Goal: Transaction & Acquisition: Purchase product/service

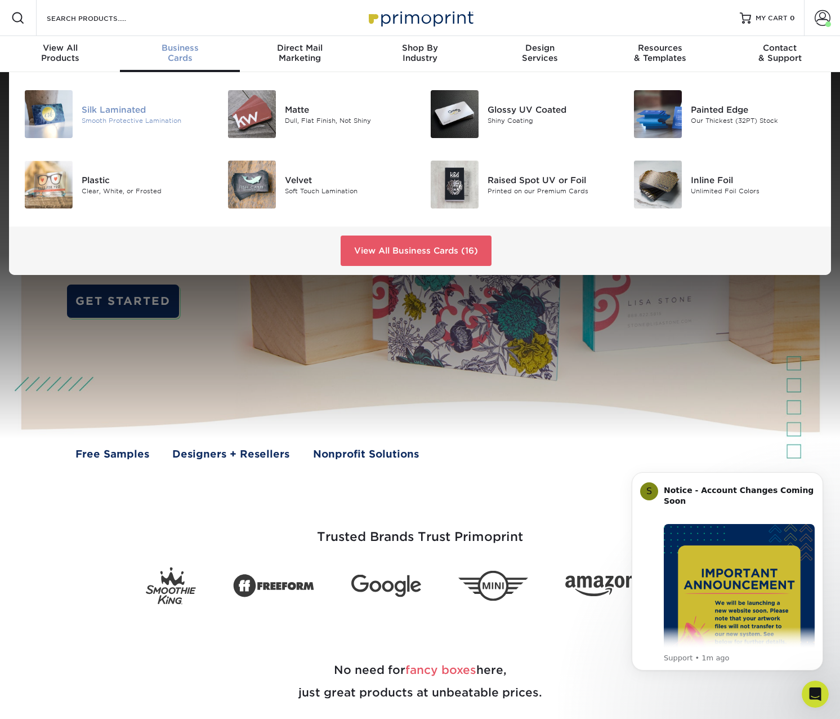
click at [110, 112] on div "Silk Laminated" at bounding box center [145, 109] width 127 height 12
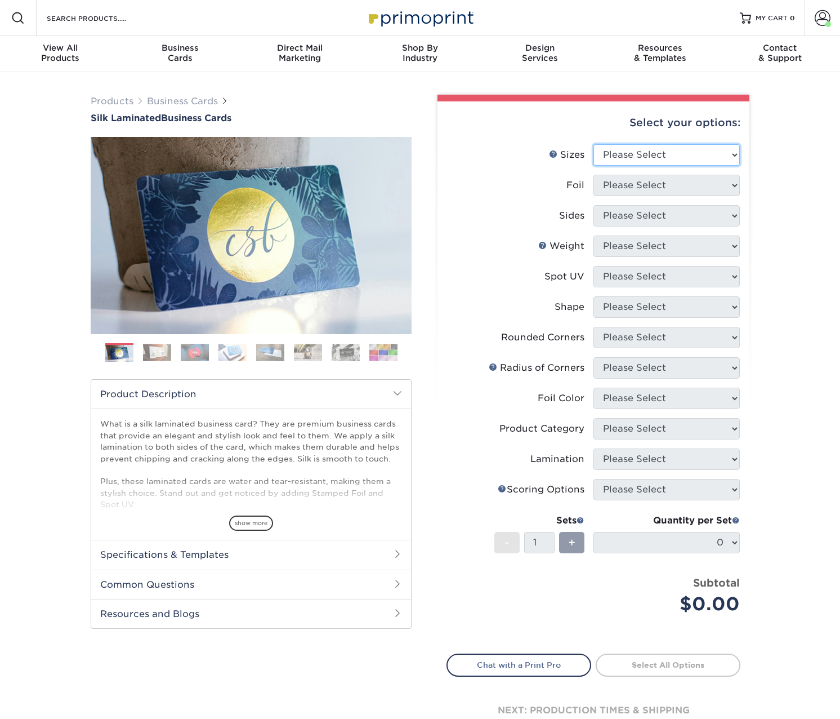
click at [612, 159] on select "Please Select 1.5" x 3.5" - Mini 1.75" x 3.5" - Mini 2" x 2" - Square 2" x 3" -…" at bounding box center [667, 154] width 146 height 21
select select "2.00x3.50"
click at [594, 144] on select "Please Select 1.5" x 3.5" - Mini 1.75" x 3.5" - Mini 2" x 2" - Square 2" x 3" -…" at bounding box center [667, 154] width 146 height 21
click at [628, 190] on select "Please Select Yes No" at bounding box center [667, 185] width 146 height 21
select select "0"
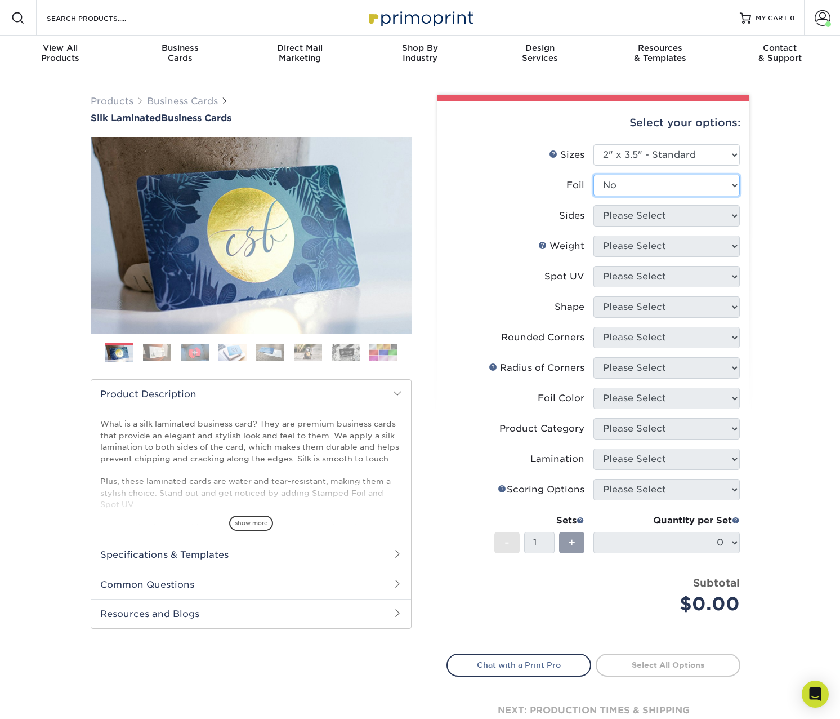
click at [594, 175] on select "Please Select Yes No" at bounding box center [667, 185] width 146 height 21
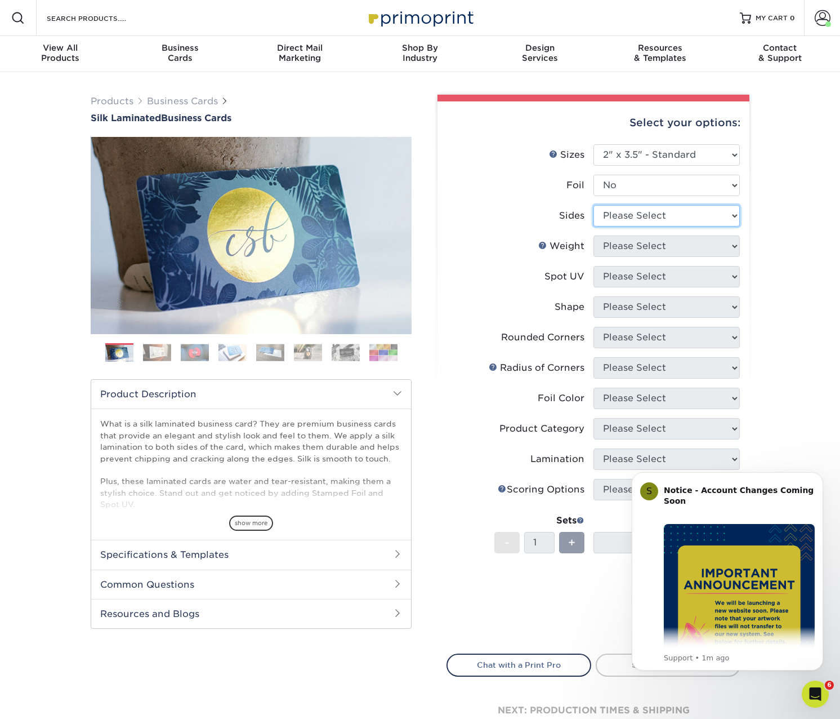
click at [624, 214] on select "Please Select Print Both Sides Print Front Only" at bounding box center [667, 215] width 146 height 21
select select "13abbda7-1d64-4f25-8bb2-c179b224825d"
click at [594, 205] on select "Please Select Print Both Sides Print Front Only" at bounding box center [667, 215] width 146 height 21
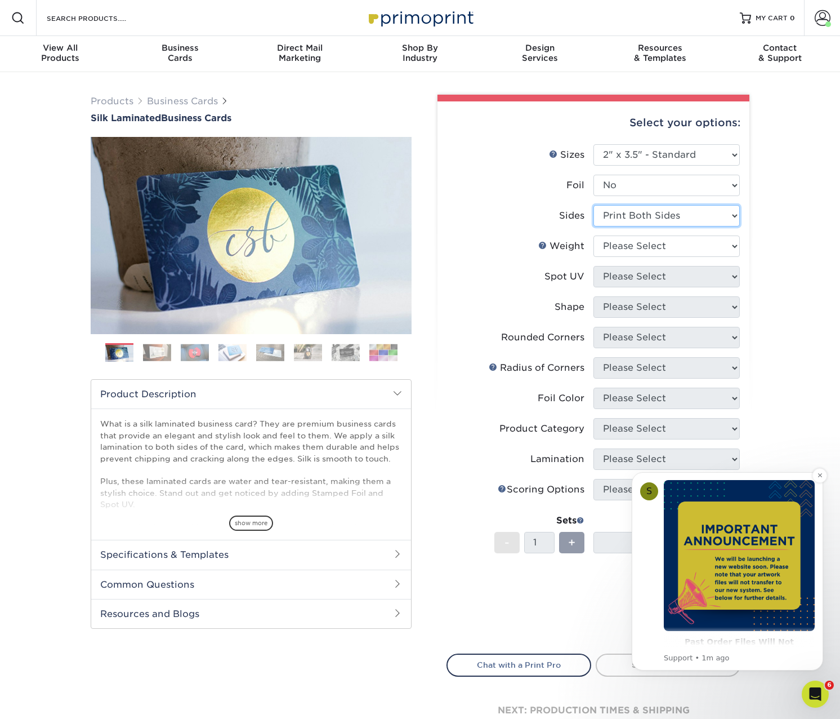
scroll to position [50, 0]
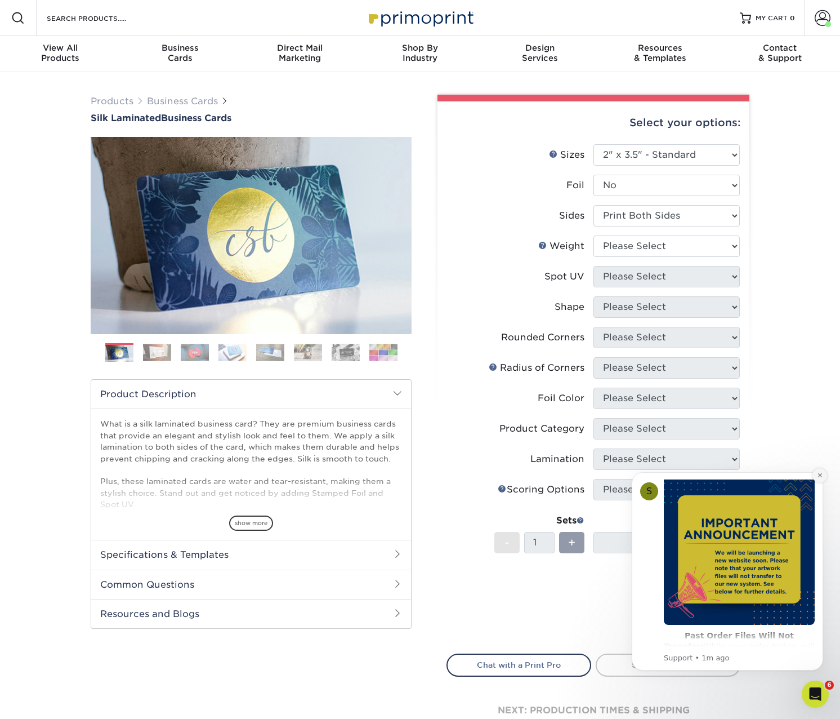
click at [816, 473] on button "Dismiss notification" at bounding box center [820, 475] width 15 height 15
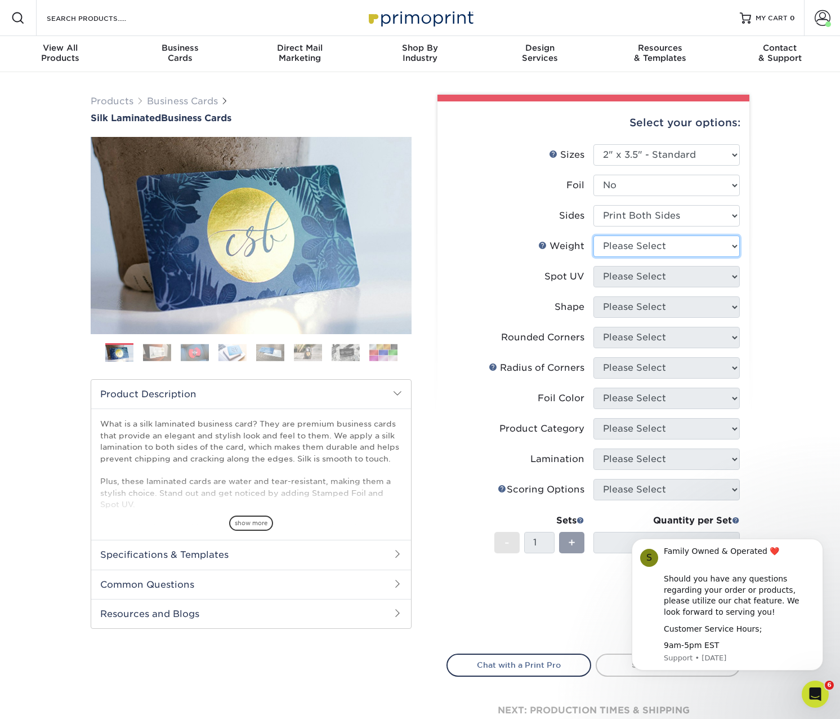
click at [664, 246] on select "Please Select 16PT" at bounding box center [667, 245] width 146 height 21
select select "16PT"
click at [594, 235] on select "Please Select 16PT" at bounding box center [667, 245] width 146 height 21
click at [645, 272] on select "Please Select No Spot UV Front and Back (Both Sides) Front Only Back Only" at bounding box center [667, 276] width 146 height 21
select select "3"
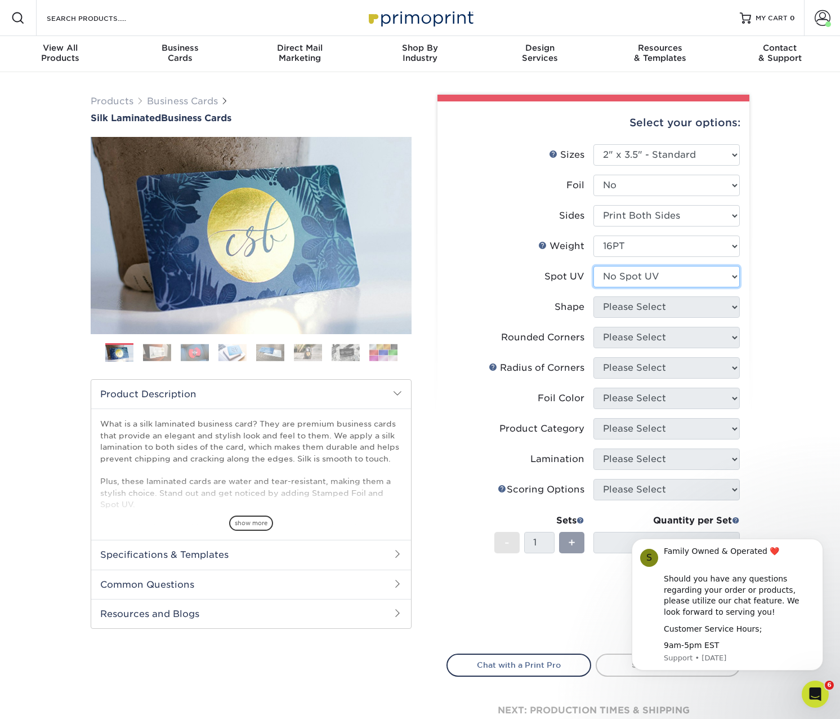
click at [594, 266] on select "Please Select No Spot UV Front and Back (Both Sides) Front Only Back Only" at bounding box center [667, 276] width 146 height 21
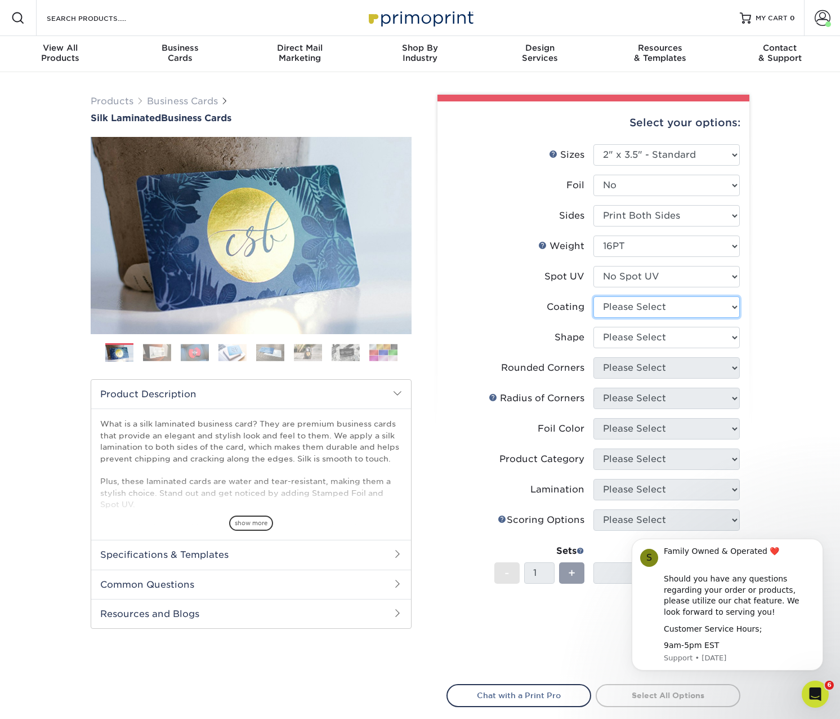
click at [635, 305] on select at bounding box center [667, 306] width 146 height 21
select select "3e7618de-abca-4bda-9f97-8b9129e913d8"
click at [594, 296] on select at bounding box center [667, 306] width 146 height 21
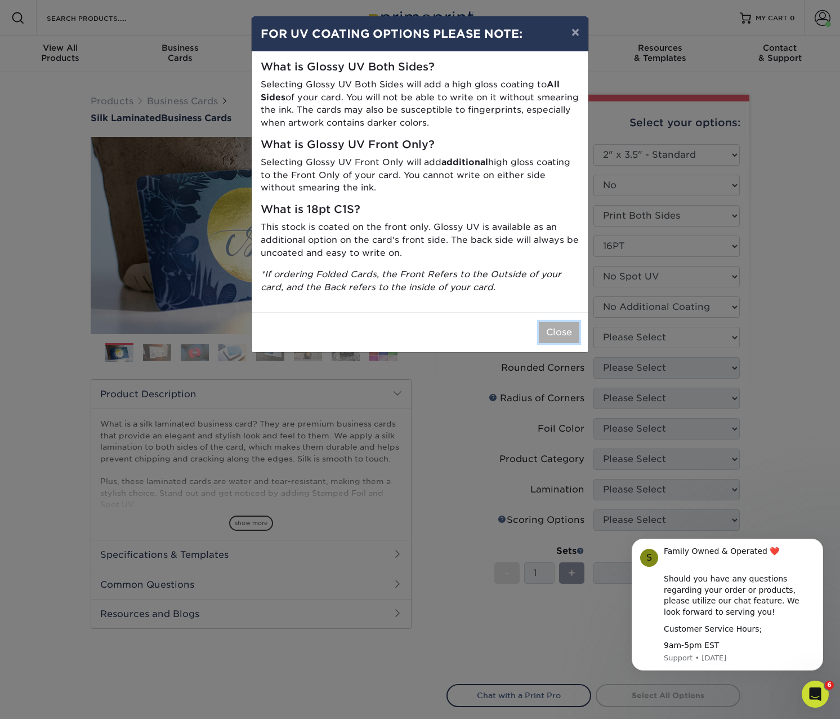
click at [553, 331] on button "Close" at bounding box center [559, 332] width 41 height 21
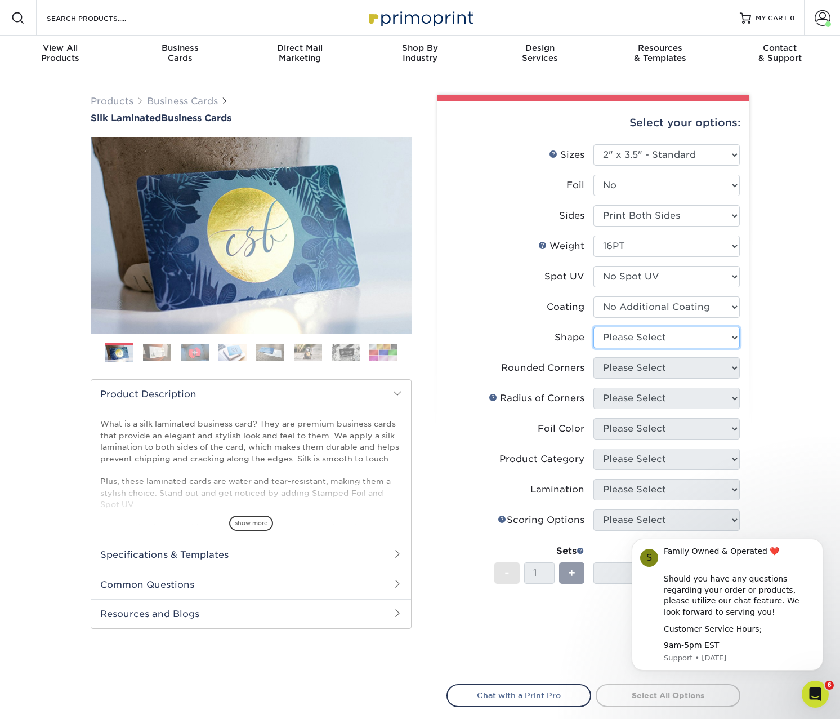
click at [630, 335] on select "Please Select Standard Oval" at bounding box center [667, 337] width 146 height 21
select select "standard"
click at [594, 327] on select "Please Select Standard Oval" at bounding box center [667, 337] width 146 height 21
click at [614, 368] on select "Please Select Yes - Round 2 Corners Yes - Round 4 Corners No" at bounding box center [667, 367] width 146 height 21
select select "0"
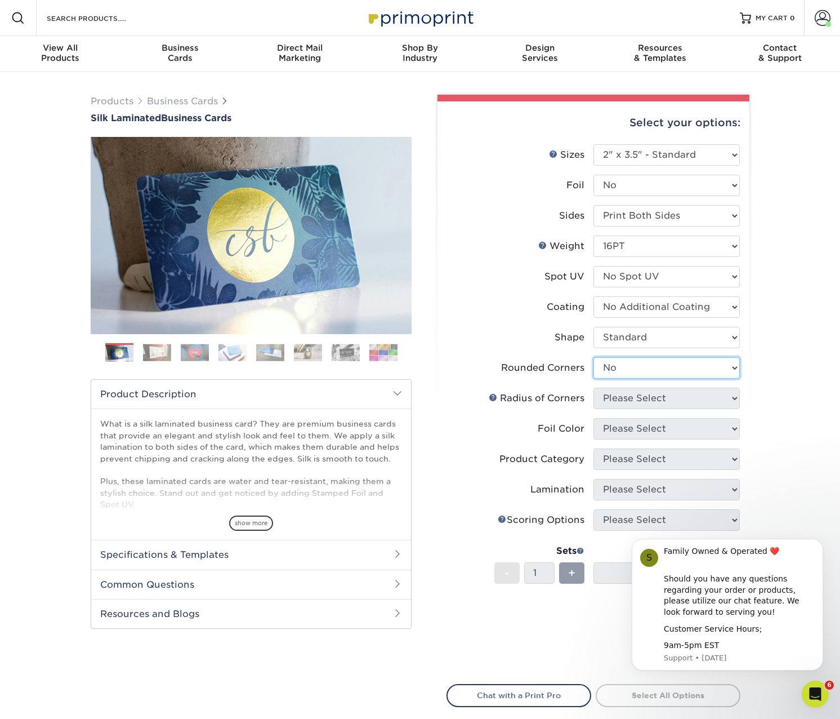
click at [594, 357] on select "Please Select Yes - Round 2 Corners Yes - Round 4 Corners No" at bounding box center [667, 367] width 146 height 21
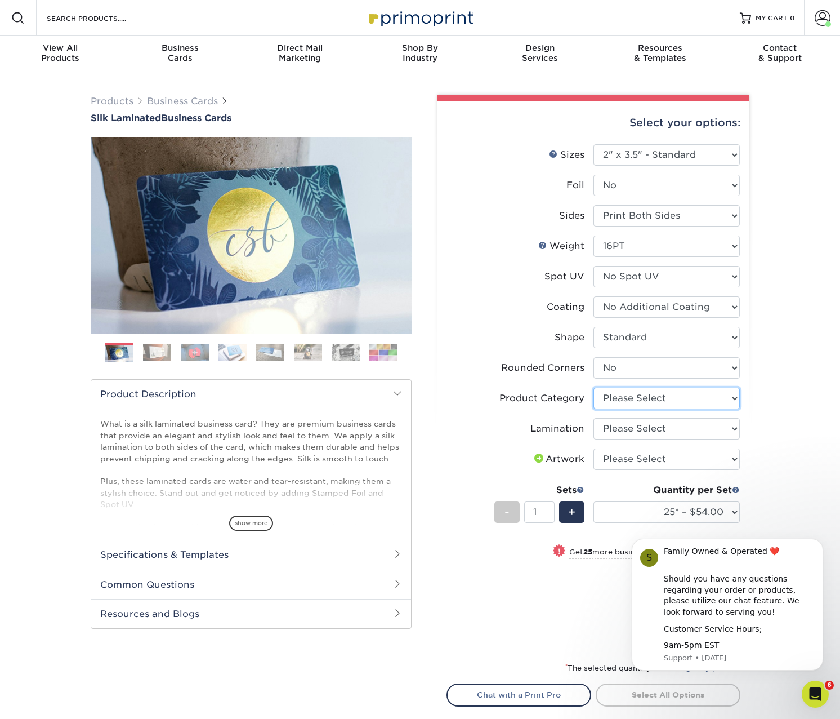
click at [616, 399] on select "Please Select Business Cards" at bounding box center [667, 398] width 146 height 21
select select "3b5148f1-0588-4f88-a218-97bcfdce65c1"
click at [594, 388] on select "Please Select Business Cards" at bounding box center [667, 398] width 146 height 21
click at [618, 432] on select "Please Select Silk" at bounding box center [667, 428] width 146 height 21
select select "ccacb42f-45f7-42d3-bbd3-7c8421cf37f0"
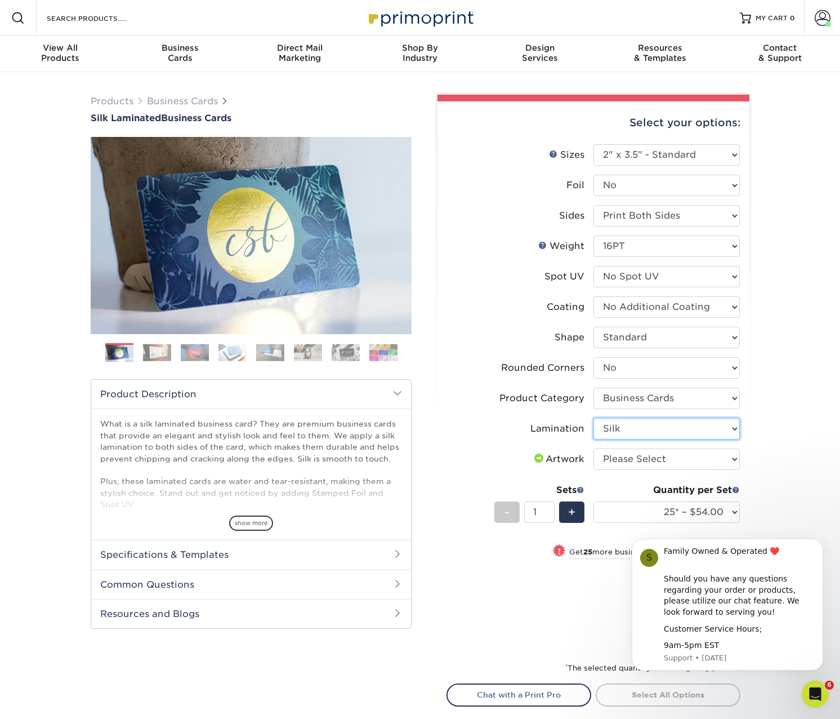
click at [594, 418] on select "Please Select Silk" at bounding box center [667, 428] width 146 height 21
click at [616, 459] on select "Please Select I will upload files I need a design - $100" at bounding box center [667, 458] width 146 height 21
select select "upload"
click at [594, 448] on select "Please Select I will upload files I need a design - $100" at bounding box center [667, 458] width 146 height 21
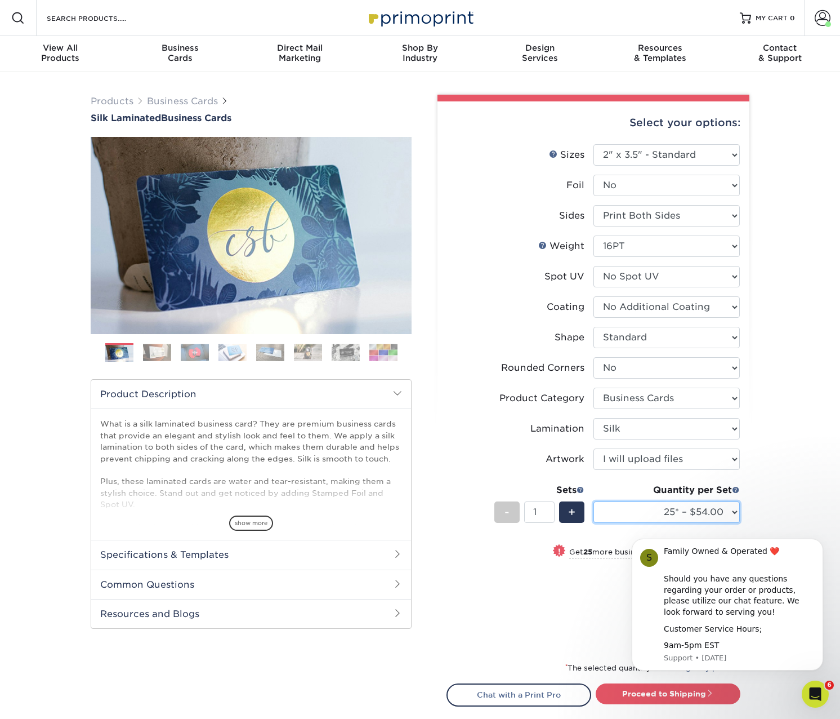
click at [692, 508] on select "25* – $54.00 50* – $61.00 75* – $68.00 100* – $75.00 250* – $82.00 500 – $86.00…" at bounding box center [667, 511] width 146 height 21
select select "250* – $82.00"
click at [594, 501] on select "25* – $54.00 50* – $61.00 75* – $68.00 100* – $75.00 250* – $82.00 500 – $86.00…" at bounding box center [667, 511] width 146 height 21
click at [815, 542] on button "Dismiss notification" at bounding box center [820, 542] width 15 height 15
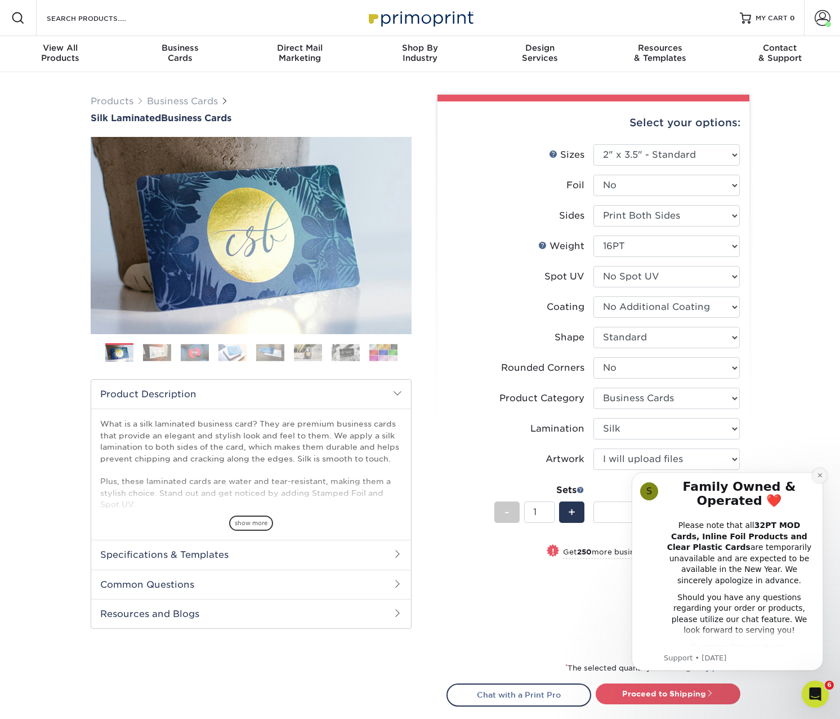
click at [817, 478] on button "Dismiss notification" at bounding box center [820, 475] width 15 height 15
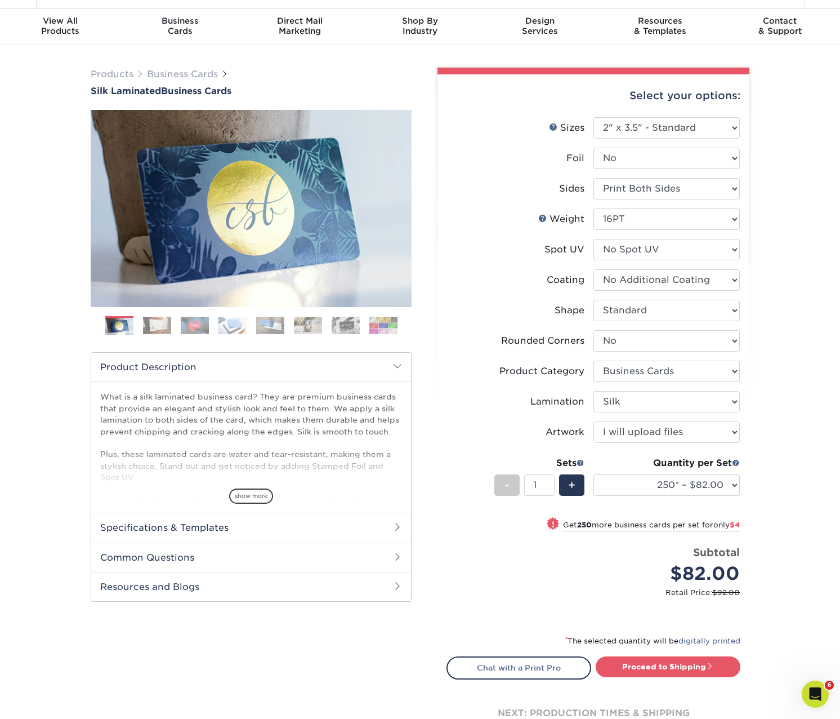
scroll to position [26, 0]
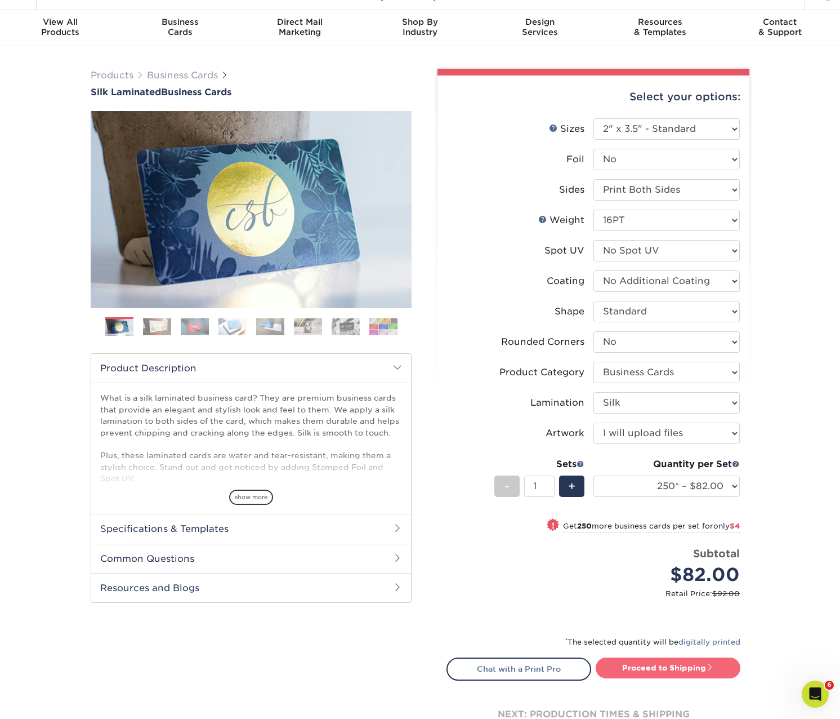
click at [648, 667] on link "Proceed to Shipping" at bounding box center [668, 667] width 145 height 20
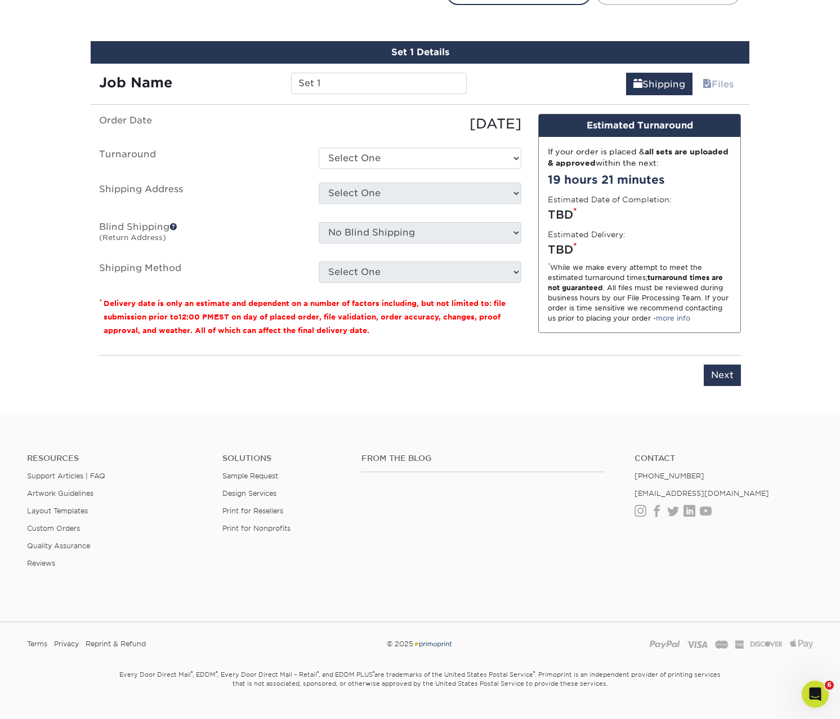
scroll to position [714, 0]
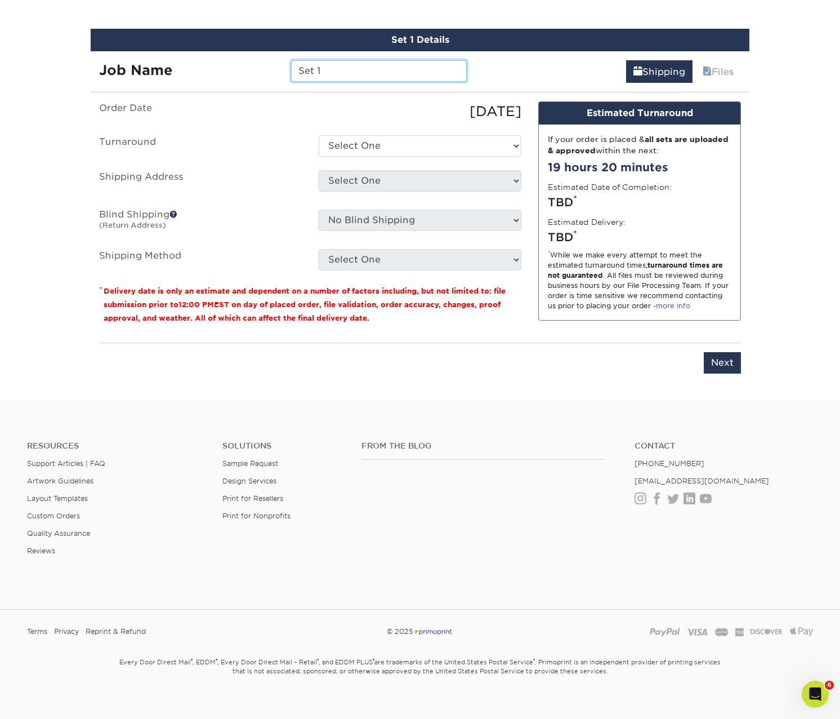
click at [316, 68] on input "Set 1" at bounding box center [378, 70] width 175 height 21
paste input "081825a_BC_Mitzenmacher"
type input "081825a_BC_Mitzenmacher"
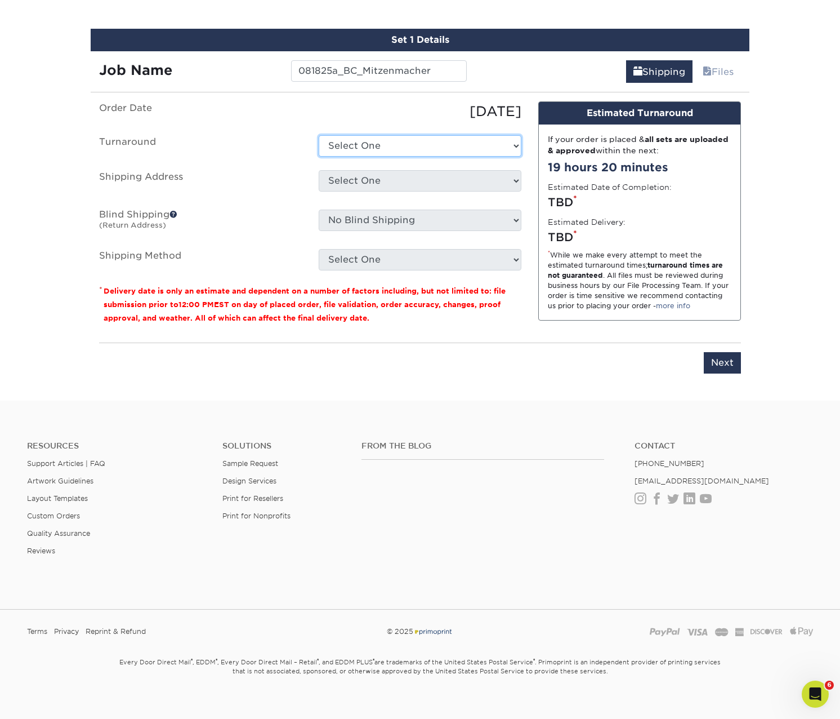
click at [362, 149] on select "Select One 2-4 Business Days 2 Day Next Business Day" at bounding box center [420, 145] width 203 height 21
select select "d1b63c63-e638-46b8-b171-df9c8cedce0d"
click at [319, 135] on select "Select One 2-4 Business Days 2 Day Next Business Day" at bounding box center [420, 145] width 203 height 21
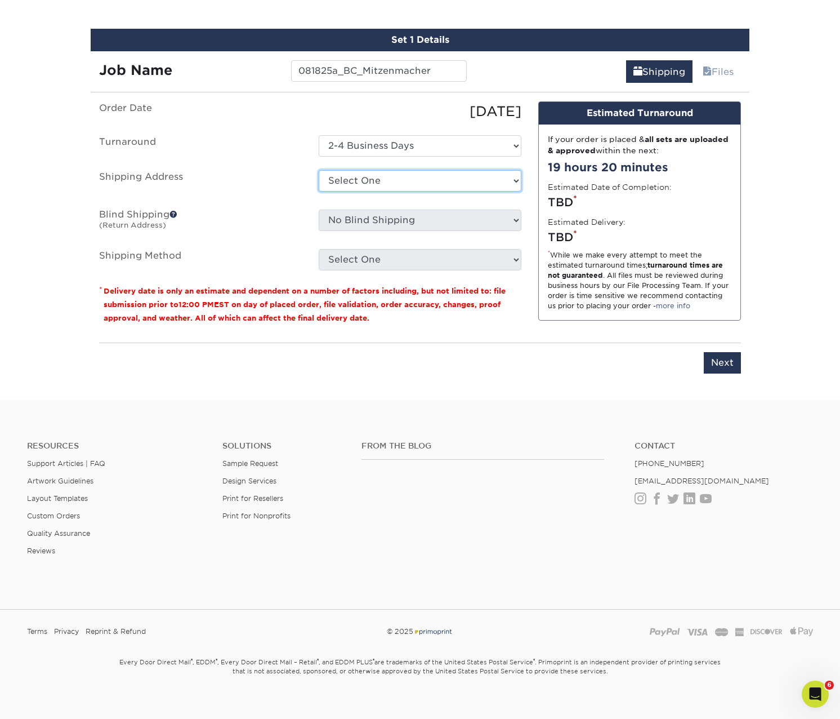
click at [348, 180] on select "Select One BC_Bateman BC_Bolivar BC_Nickerson BC_Taylor BC_Velez BL_Lakhvir Gil…" at bounding box center [420, 180] width 203 height 21
select select "newaddress"
click at [319, 170] on select "Select One BC_Bateman BC_Bolivar BC_Nickerson BC_Taylor BC_Velez BL_Lakhvir Gil…" at bounding box center [420, 180] width 203 height 21
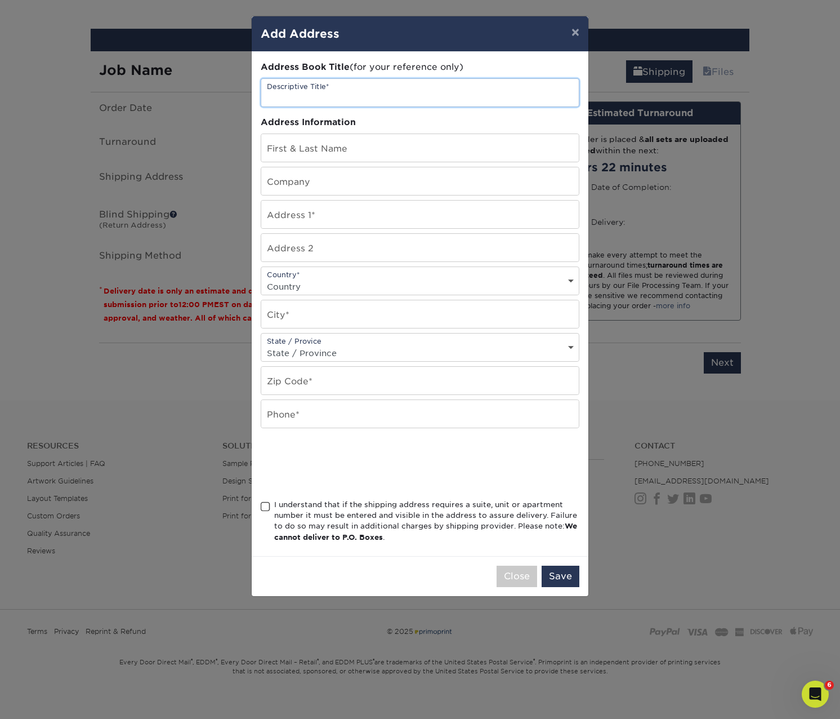
click at [315, 93] on input "text" at bounding box center [420, 93] width 318 height 28
drag, startPoint x: 379, startPoint y: 34, endPoint x: 469, endPoint y: 40, distance: 90.3
click at [469, 40] on h4 "Add Address" at bounding box center [420, 33] width 319 height 17
click at [379, 99] on input "UC" at bounding box center [420, 93] width 318 height 28
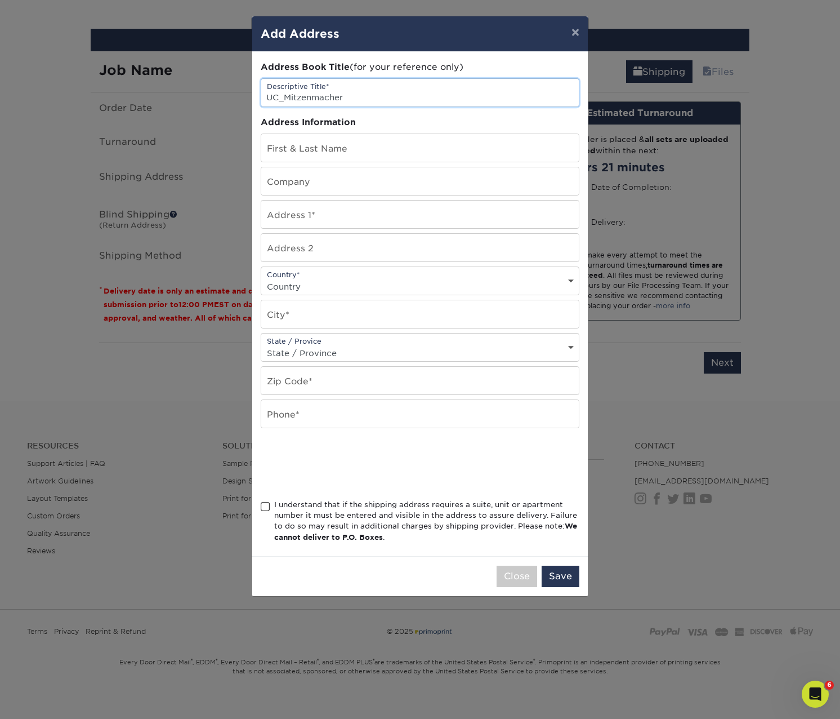
type input "UC_Mitzenmacher"
click at [313, 316] on input "text" at bounding box center [420, 314] width 318 height 28
click at [305, 282] on select "Country United States Canada ----------------------------- Afghanistan Albania …" at bounding box center [420, 286] width 318 height 16
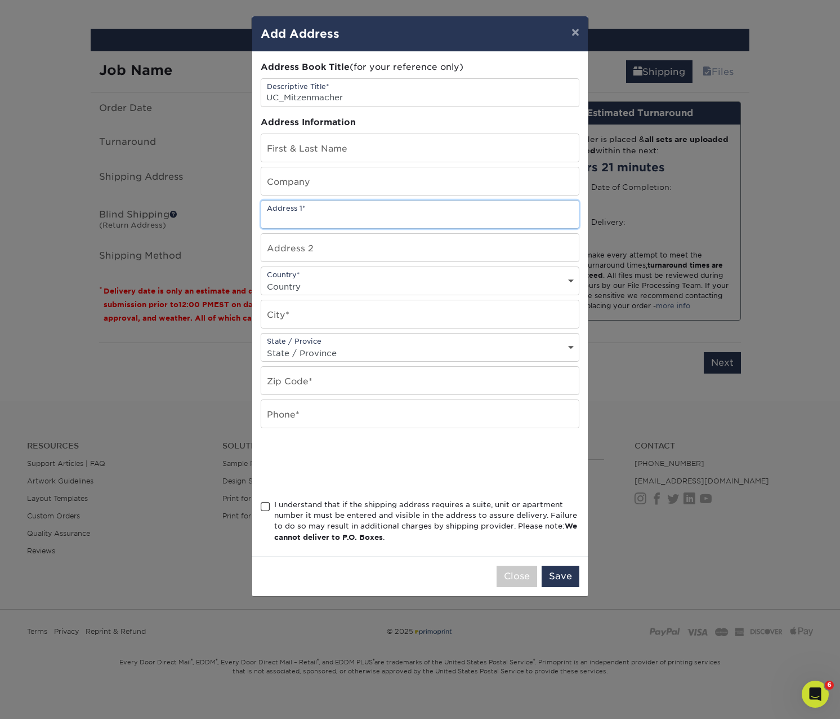
click at [304, 212] on input "text" at bounding box center [420, 215] width 318 height 28
paste input "414 Andover Drive"
type input "414 Andover Drive"
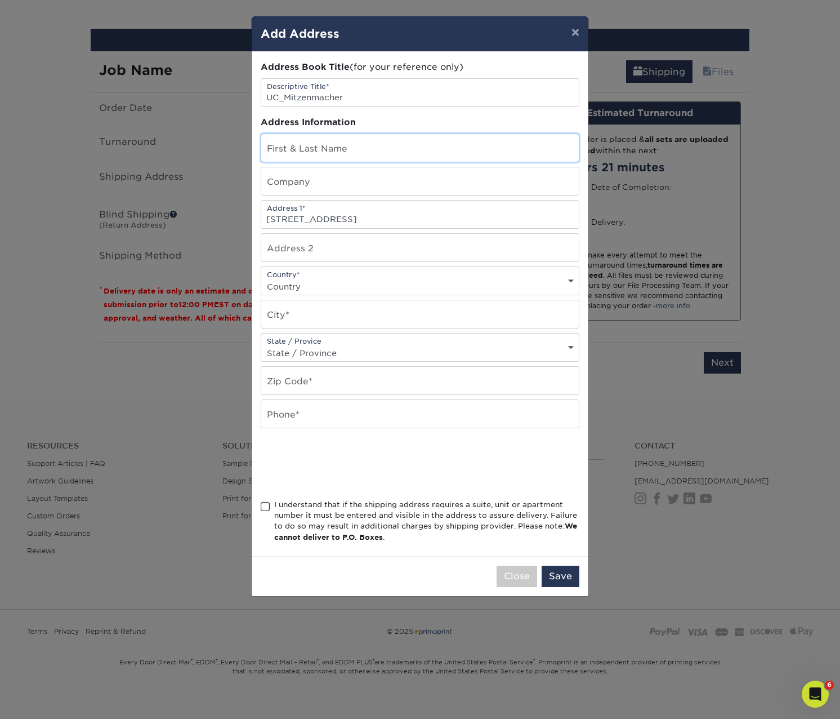
click at [294, 151] on input "text" at bounding box center [420, 148] width 318 height 28
paste input "Mitzenmacher"
type input "Dan Mitzenmacher"
click at [274, 183] on input "text" at bounding box center [420, 181] width 318 height 28
type input "Ultra"
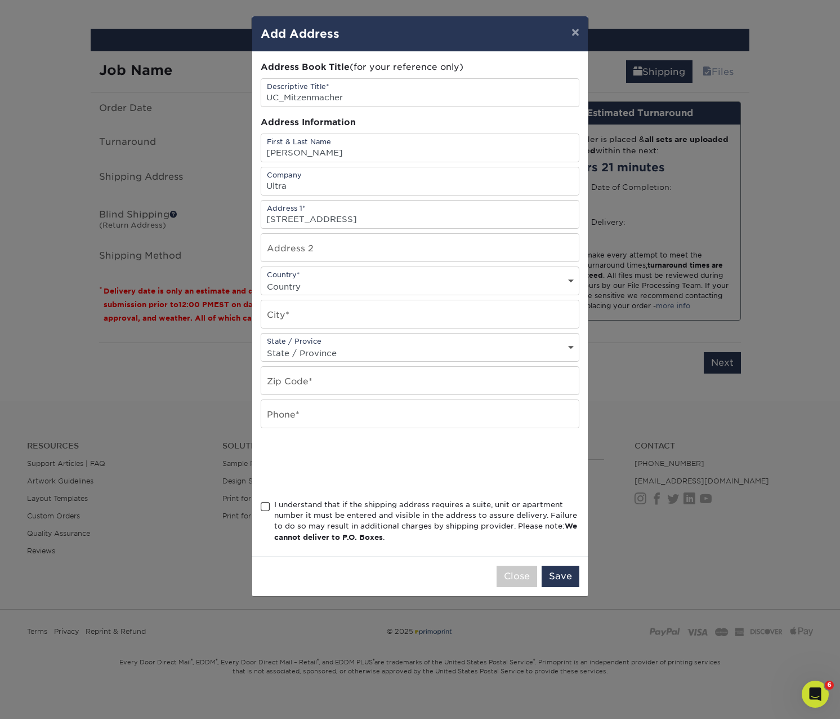
click at [295, 279] on select "Country United States Canada ----------------------------- Afghanistan Albania …" at bounding box center [420, 286] width 318 height 16
select select "US"
click at [261, 278] on select "Country United States Canada ----------------------------- Afghanistan Albania …" at bounding box center [420, 286] width 318 height 16
click at [309, 319] on input "text" at bounding box center [420, 314] width 318 height 28
type input "Lexington"
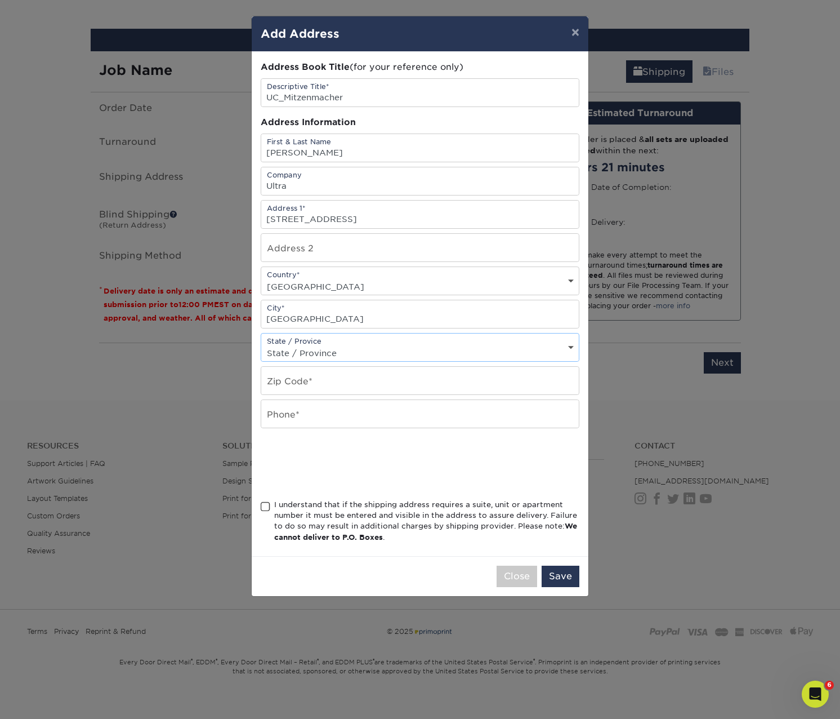
select select "KS"
paste input "40502"
type input "40502"
click at [287, 347] on select "State / Province Alabama Alaska Arizona Arkansas California Colorado Connecticu…" at bounding box center [420, 353] width 318 height 16
select select "KY"
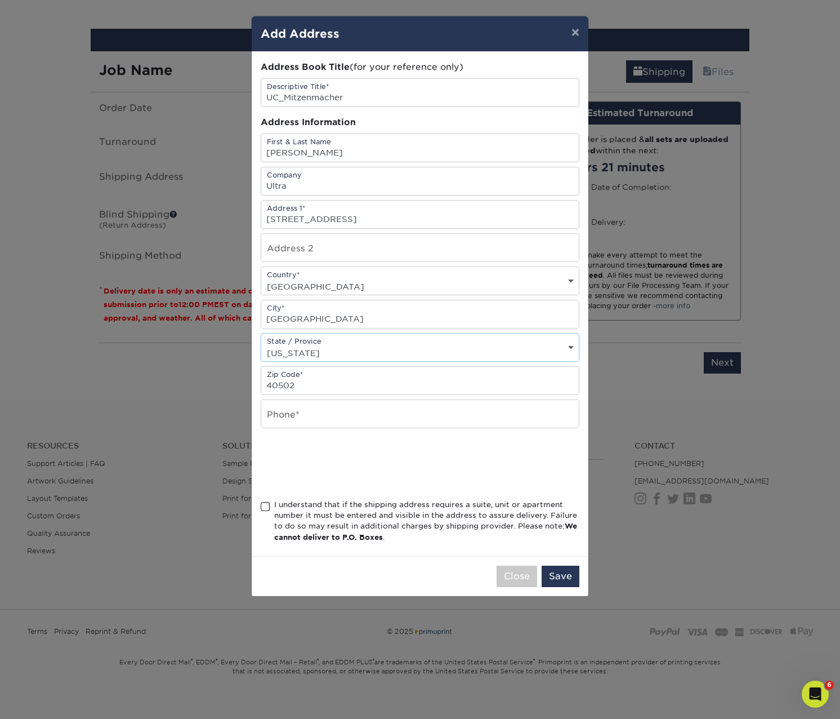
click at [261, 345] on select "State / Province Alabama Alaska Arizona Arkansas California Colorado Connecticu…" at bounding box center [420, 353] width 318 height 16
click at [276, 416] on input "text" at bounding box center [420, 414] width 318 height 28
paste input "312-883-3367"
type input "312-883-3367"
click at [264, 505] on span at bounding box center [266, 506] width 10 height 11
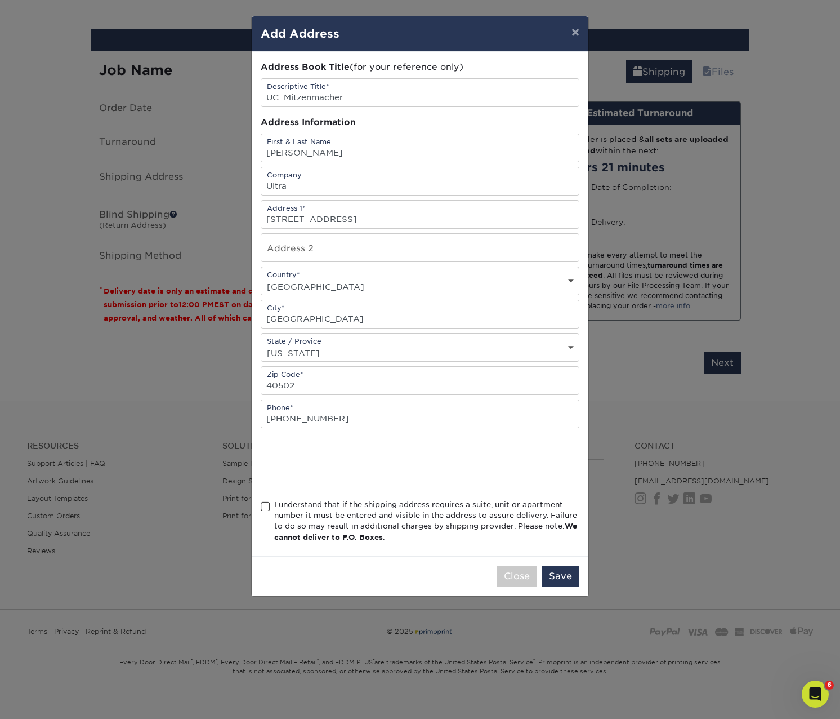
click at [0, 0] on input "I understand that if the shipping address requires a suite, unit or apartment n…" at bounding box center [0, 0] width 0 height 0
click at [565, 571] on button "Save" at bounding box center [561, 576] width 38 height 21
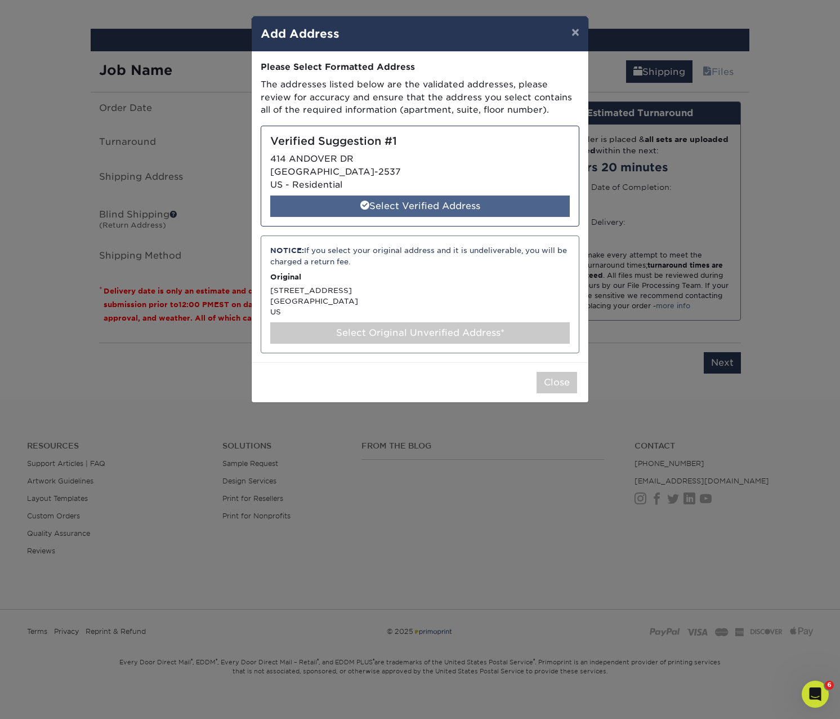
click at [385, 208] on div "Select Verified Address" at bounding box center [420, 205] width 300 height 21
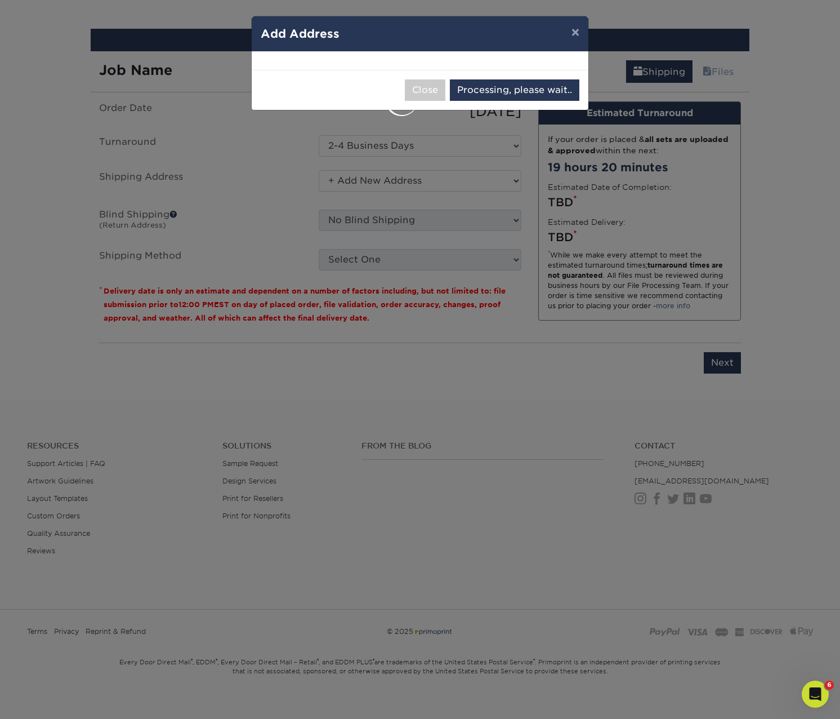
select select "285240"
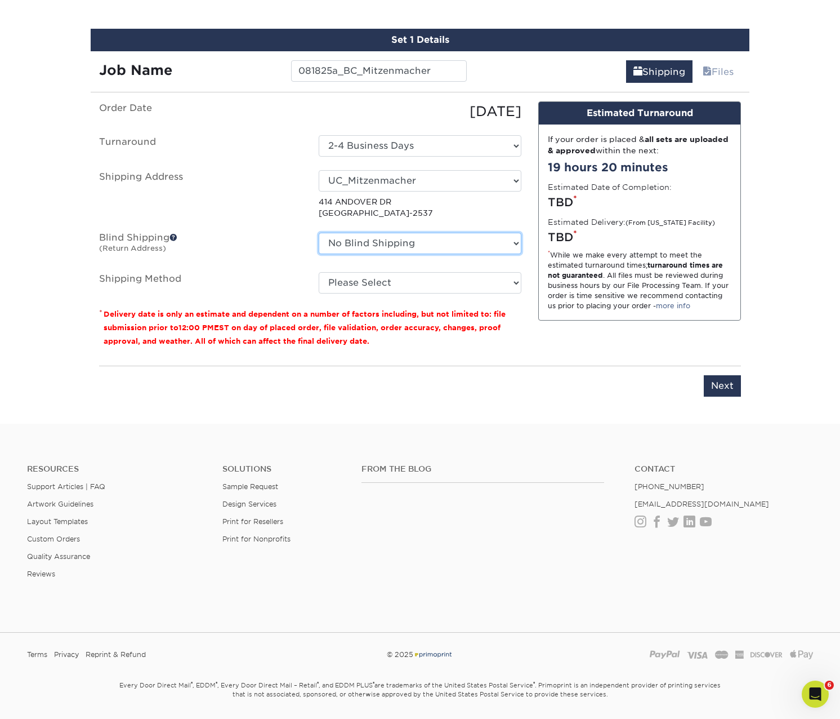
click at [366, 243] on select "No Blind Shipping BC_Bateman BC_Bolivar BC_Nickerson BC_Taylor BC_Velez BL_Lakh…" at bounding box center [420, 243] width 203 height 21
select select "239502"
click at [319, 233] on select "No Blind Shipping BC_Bateman BC_Bolivar BC_Nickerson BC_Taylor BC_Velez BL_Lakh…" at bounding box center [420, 243] width 203 height 21
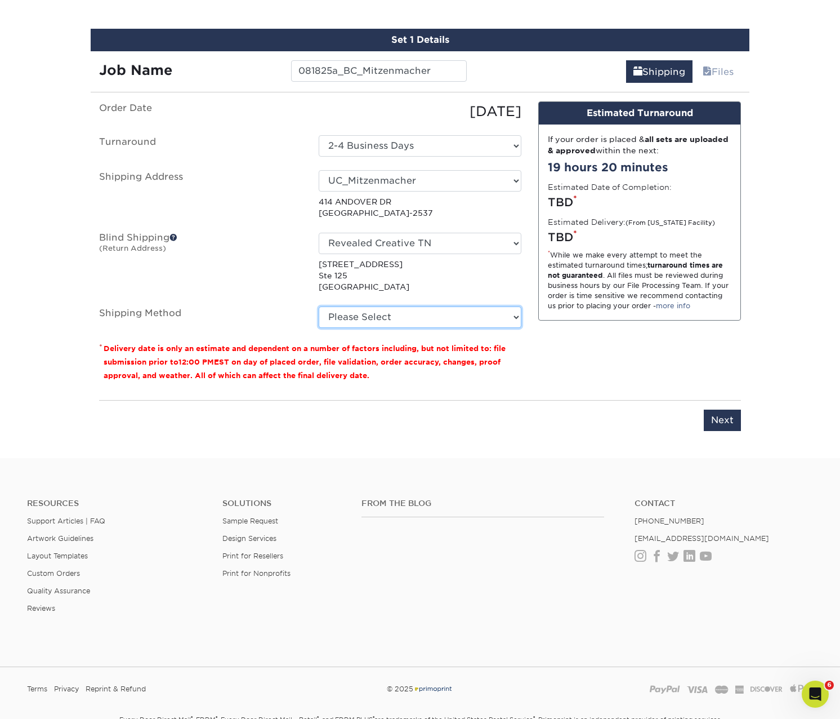
click at [362, 318] on select "Please Select Ground Shipping (+$7.84) 3 Day Shipping Service (+$20.04) 2 Day A…" at bounding box center [420, 316] width 203 height 21
select select "03"
click at [319, 306] on select "Please Select Ground Shipping (+$7.84) 3 Day Shipping Service (+$20.04) 2 Day A…" at bounding box center [420, 316] width 203 height 21
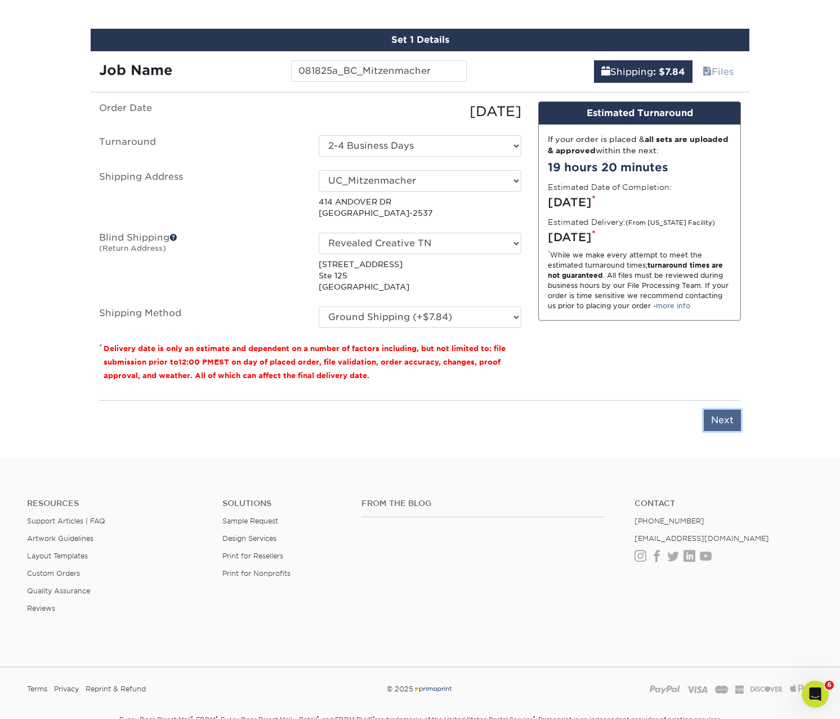
click at [726, 419] on input "Next" at bounding box center [722, 420] width 37 height 21
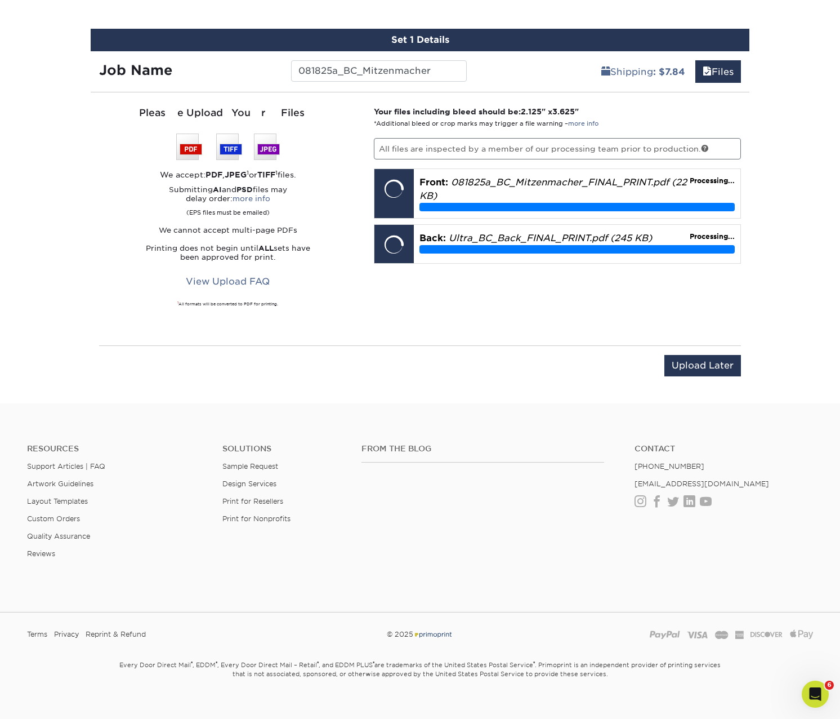
click at [484, 281] on div "Your files including bleed should be: 2.125 " x 3.625 " *Additional bleed or cr…" at bounding box center [558, 219] width 385 height 226
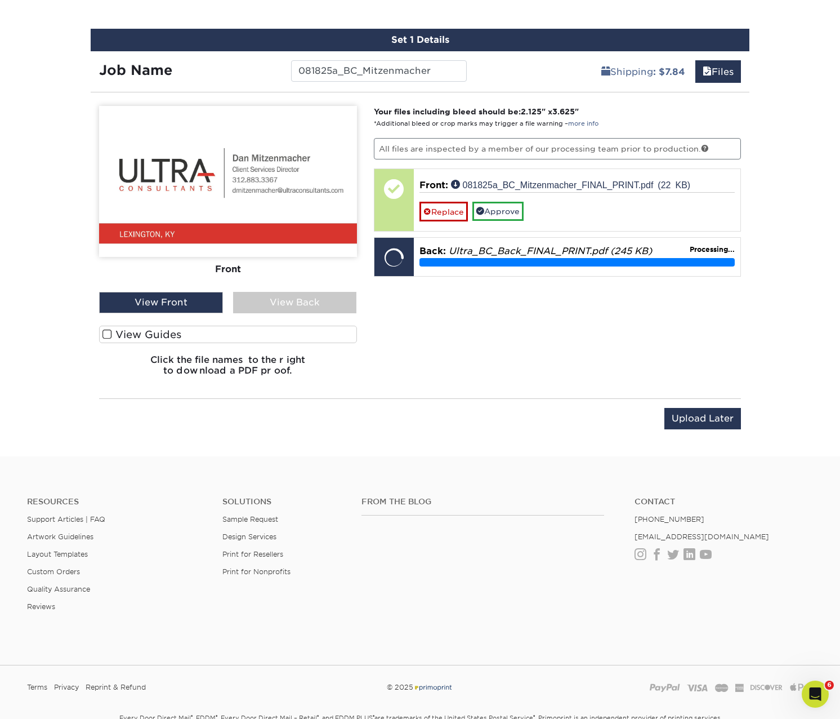
click at [305, 296] on div "View Back" at bounding box center [295, 302] width 124 height 21
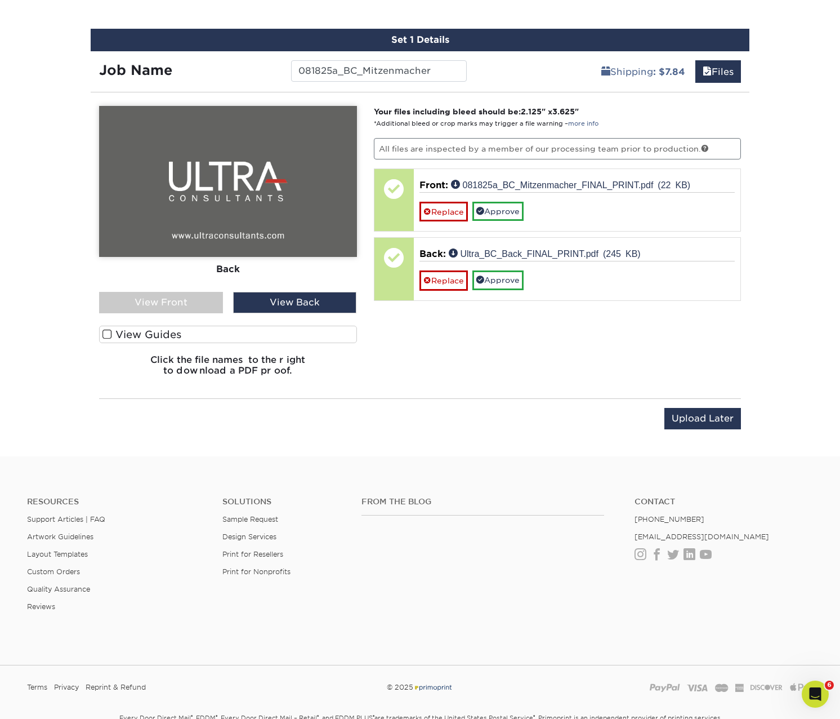
click at [204, 303] on div "View Front" at bounding box center [161, 302] width 124 height 21
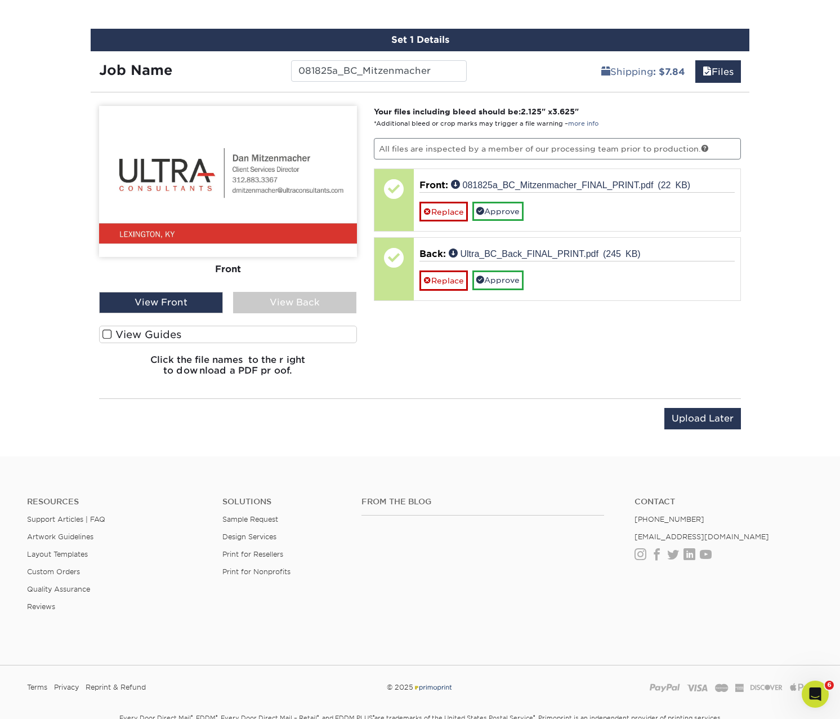
click at [189, 331] on label "View Guides" at bounding box center [228, 334] width 258 height 17
click at [0, 0] on input "View Guides" at bounding box center [0, 0] width 0 height 0
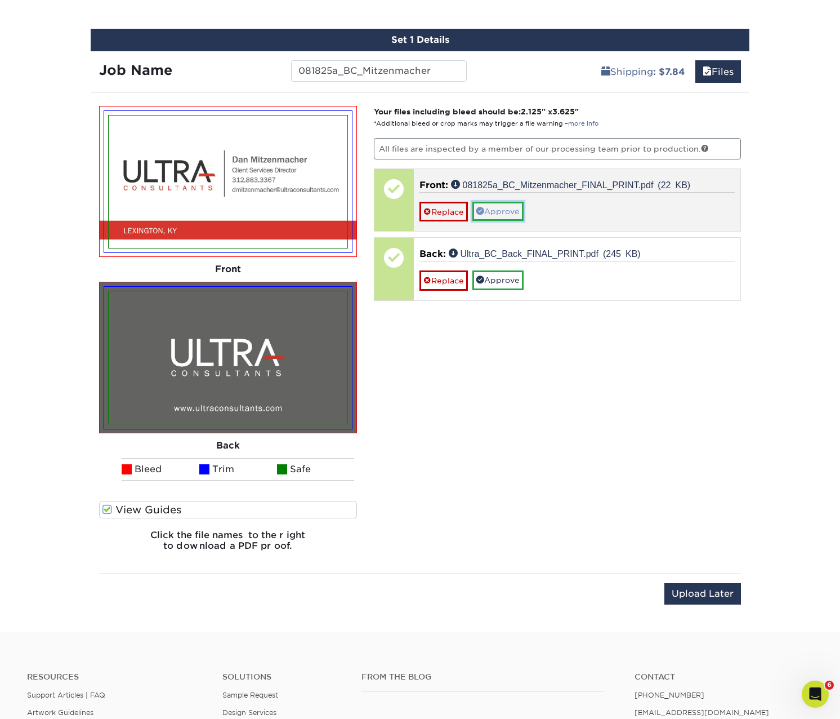
click at [504, 202] on link "Approve" at bounding box center [498, 211] width 51 height 19
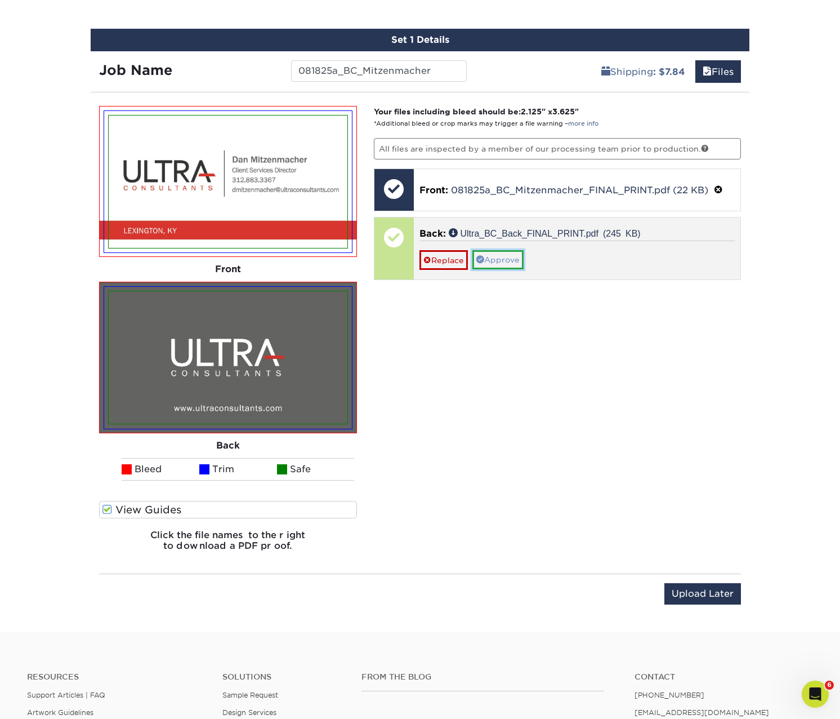
click at [493, 253] on link "Approve" at bounding box center [498, 259] width 51 height 19
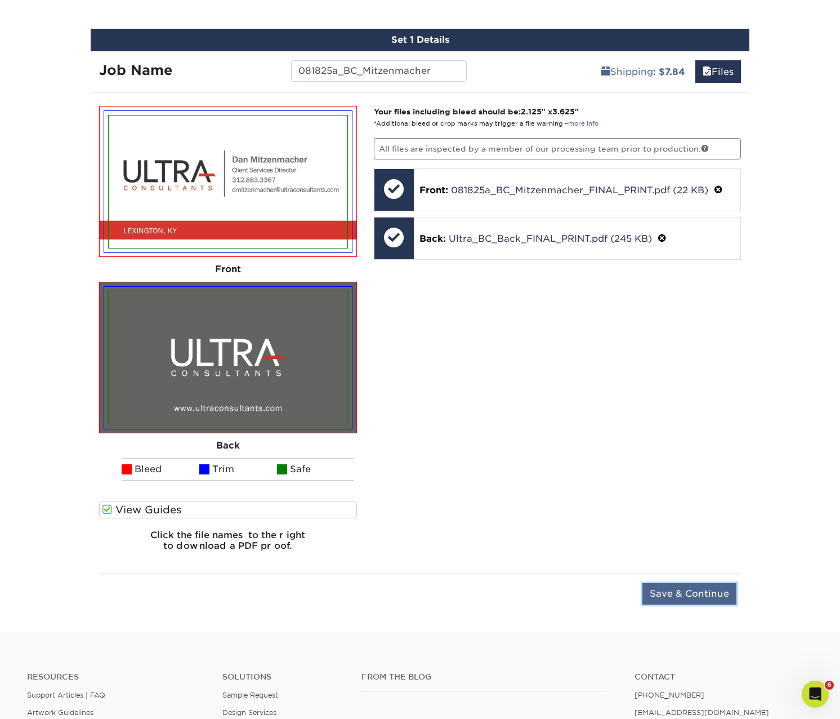
click at [693, 601] on input "Save & Continue" at bounding box center [690, 593] width 94 height 21
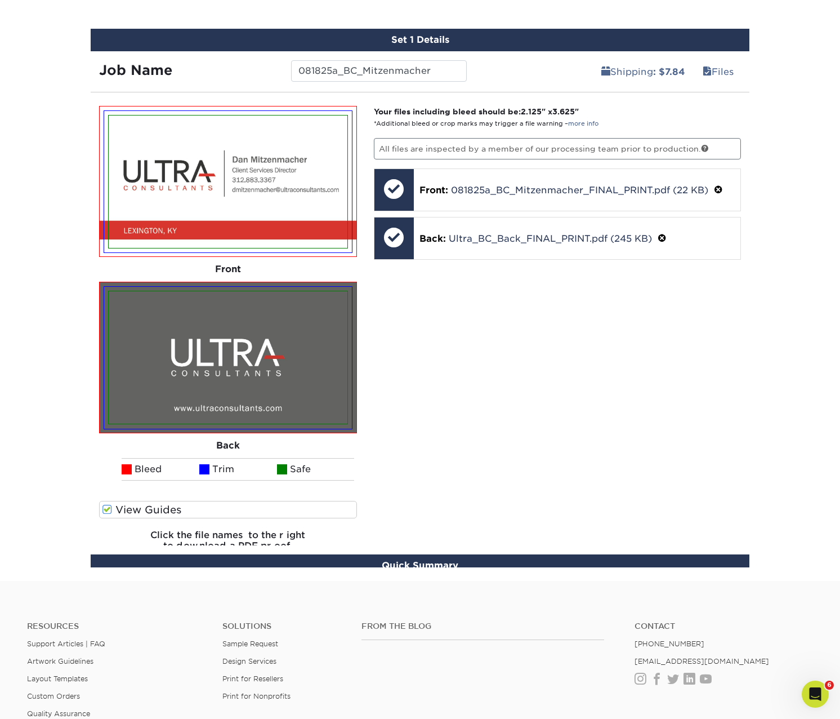
scroll to position [623, 0]
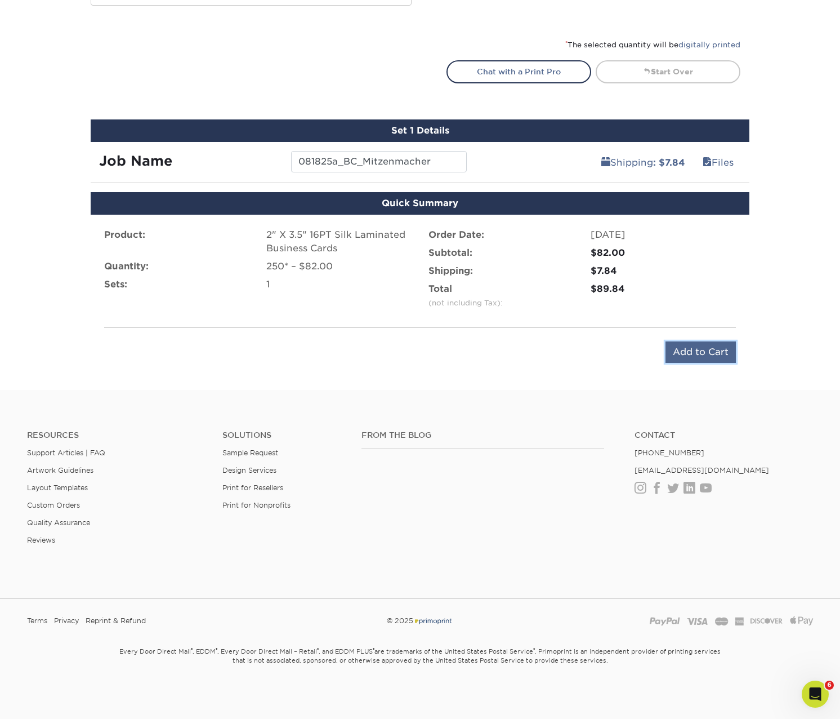
click at [684, 357] on input "Add to Cart" at bounding box center [701, 351] width 70 height 21
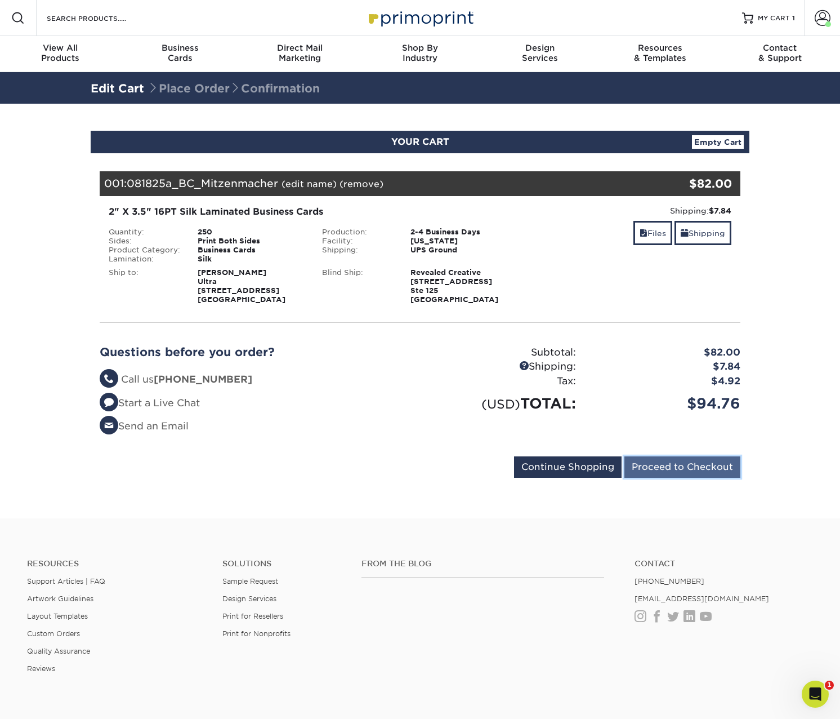
click at [675, 464] on input "Proceed to Checkout" at bounding box center [683, 466] width 116 height 21
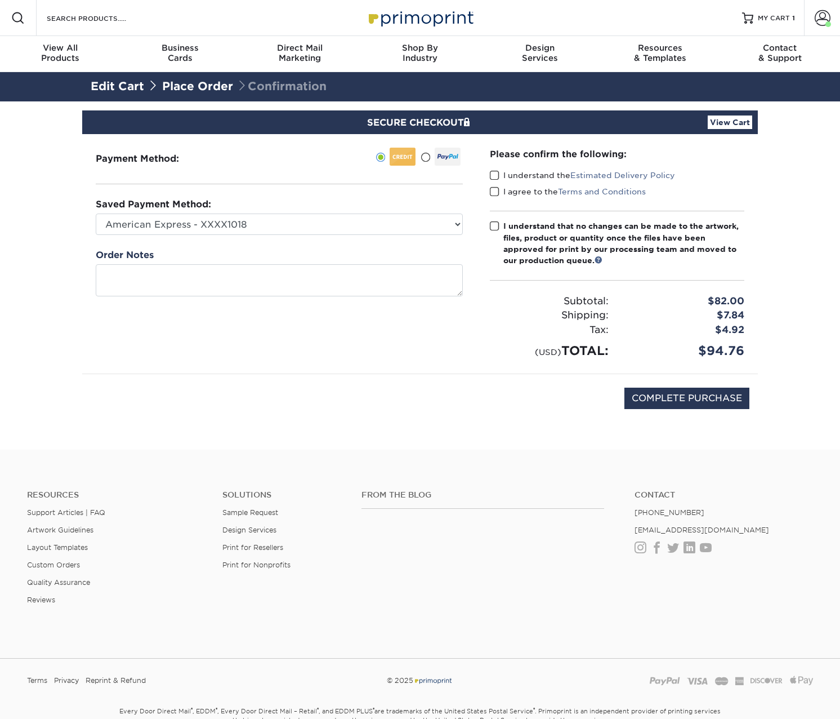
click at [495, 176] on span at bounding box center [495, 175] width 10 height 11
click at [0, 0] on input "I understand the Estimated Delivery Policy" at bounding box center [0, 0] width 0 height 0
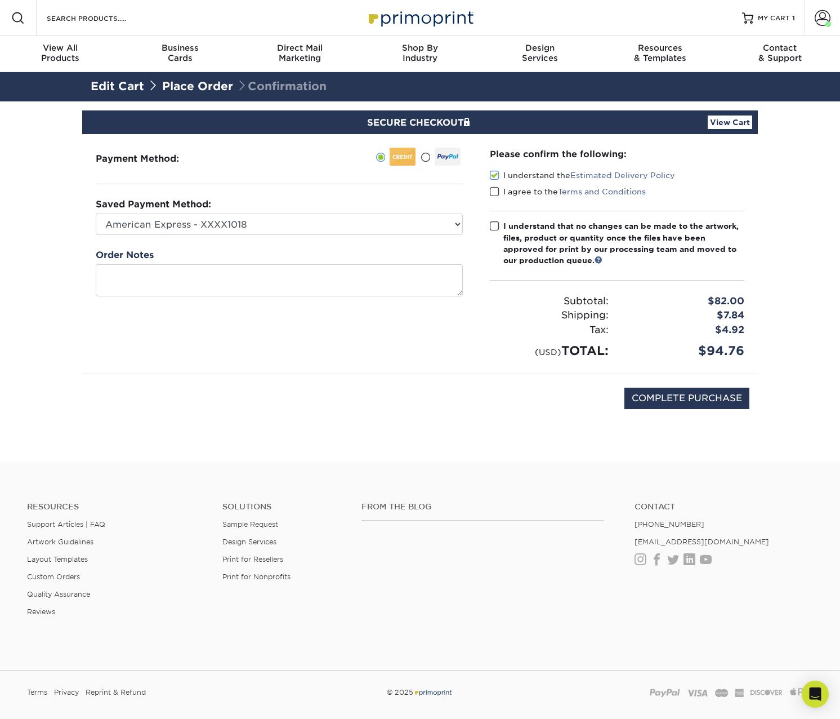
click at [494, 186] on label "I agree to the Terms and Conditions" at bounding box center [568, 191] width 156 height 11
click at [0, 0] on input "I agree to the Terms and Conditions" at bounding box center [0, 0] width 0 height 0
click at [493, 225] on span at bounding box center [495, 226] width 10 height 11
click at [0, 0] on input "I understand that no changes can be made to the artwork, files, product or quan…" at bounding box center [0, 0] width 0 height 0
click at [676, 406] on input "COMPLETE PURCHASE" at bounding box center [687, 398] width 125 height 21
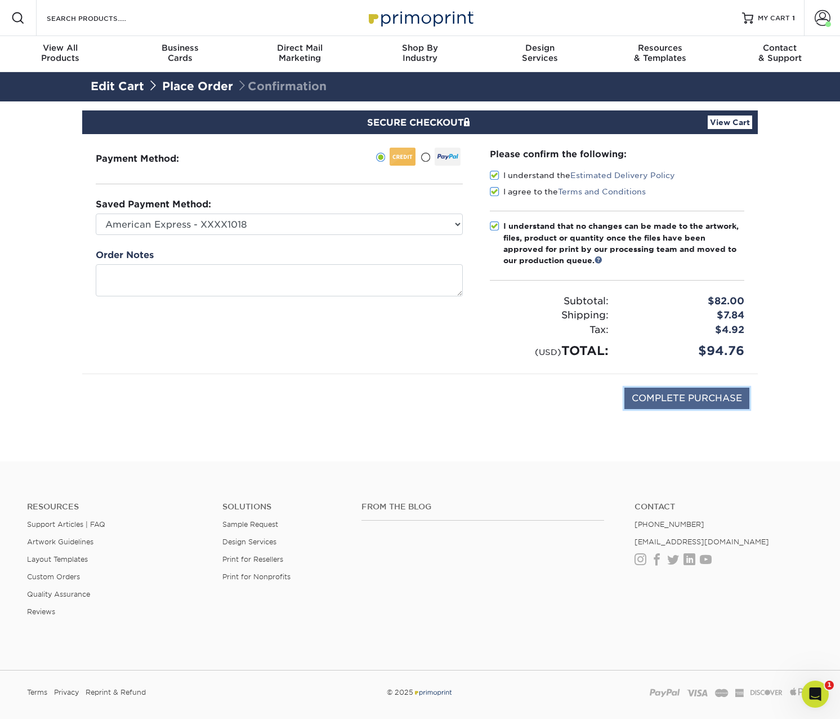
type input "PROCESSING, PLEASE WAIT..."
